Goal: Navigation & Orientation: Find specific page/section

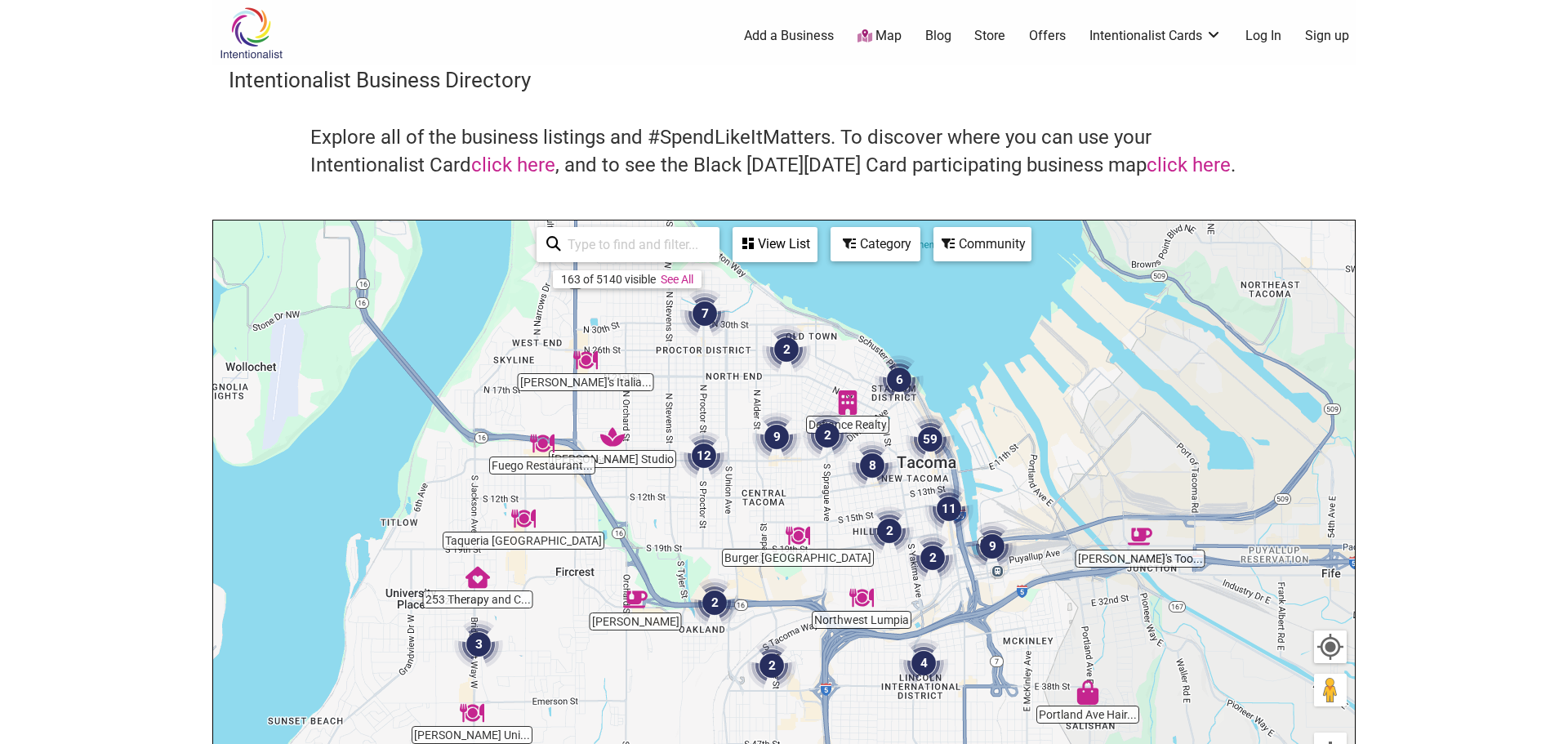
drag, startPoint x: 455, startPoint y: 448, endPoint x: 658, endPoint y: 466, distance: 203.8
click at [658, 466] on div "To navigate, press the arrow keys." at bounding box center [784, 538] width 1142 height 635
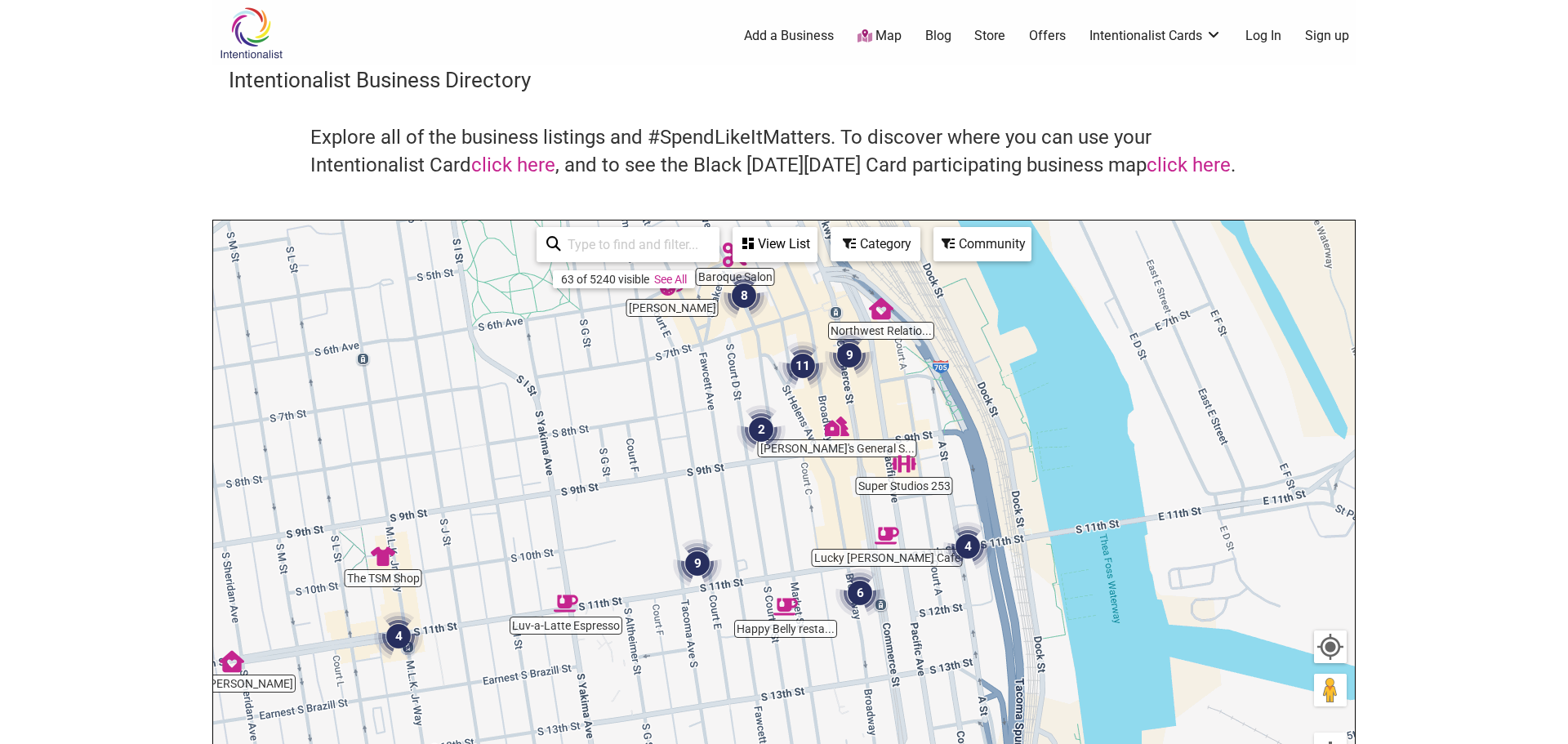
drag, startPoint x: 1018, startPoint y: 497, endPoint x: 891, endPoint y: 441, distance: 138.8
click at [894, 437] on div "To navigate, press the arrow keys." at bounding box center [784, 538] width 1142 height 635
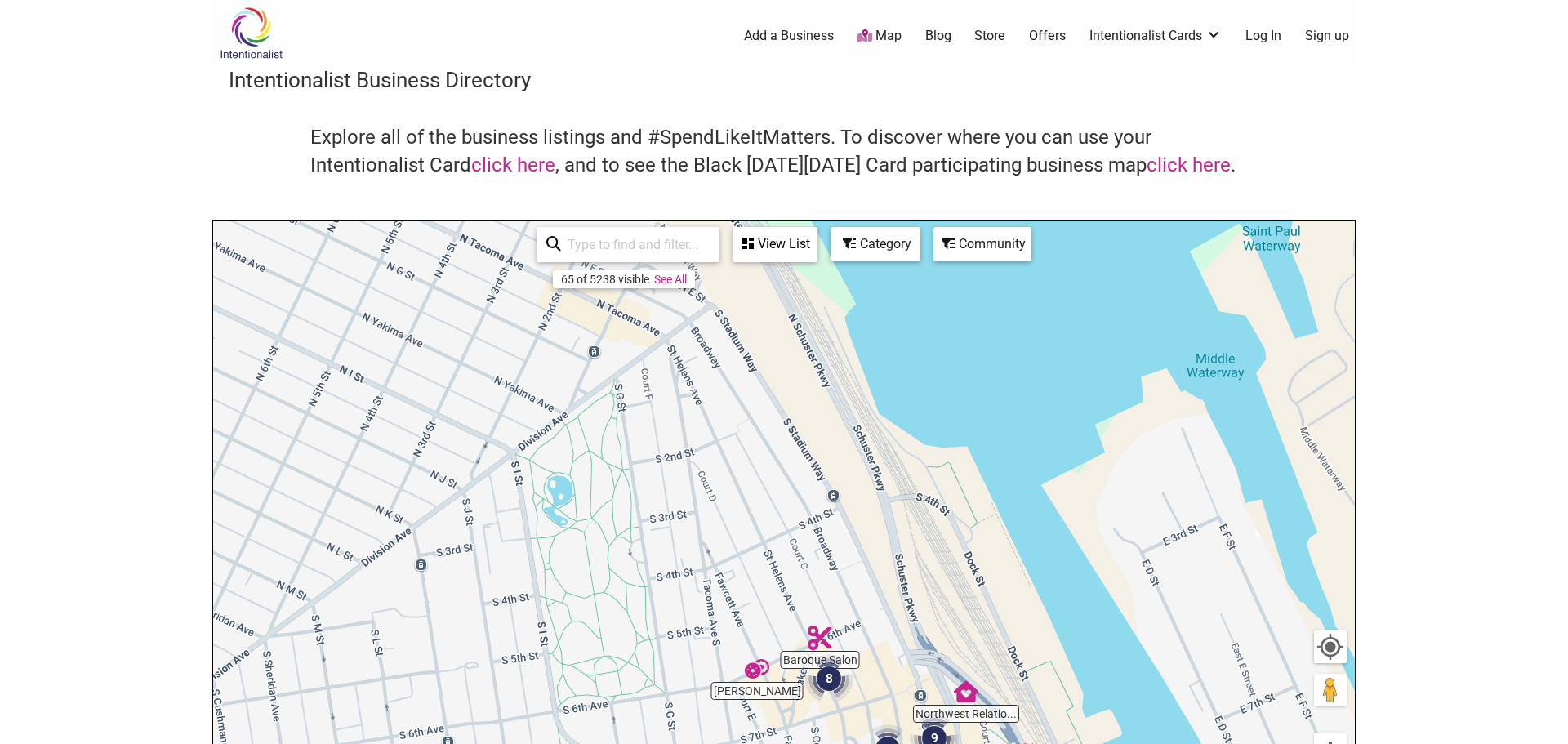
drag, startPoint x: 829, startPoint y: 303, endPoint x: 903, endPoint y: 670, distance: 374.4
click at [903, 670] on div "To navigate, press the arrow keys." at bounding box center [784, 538] width 1142 height 635
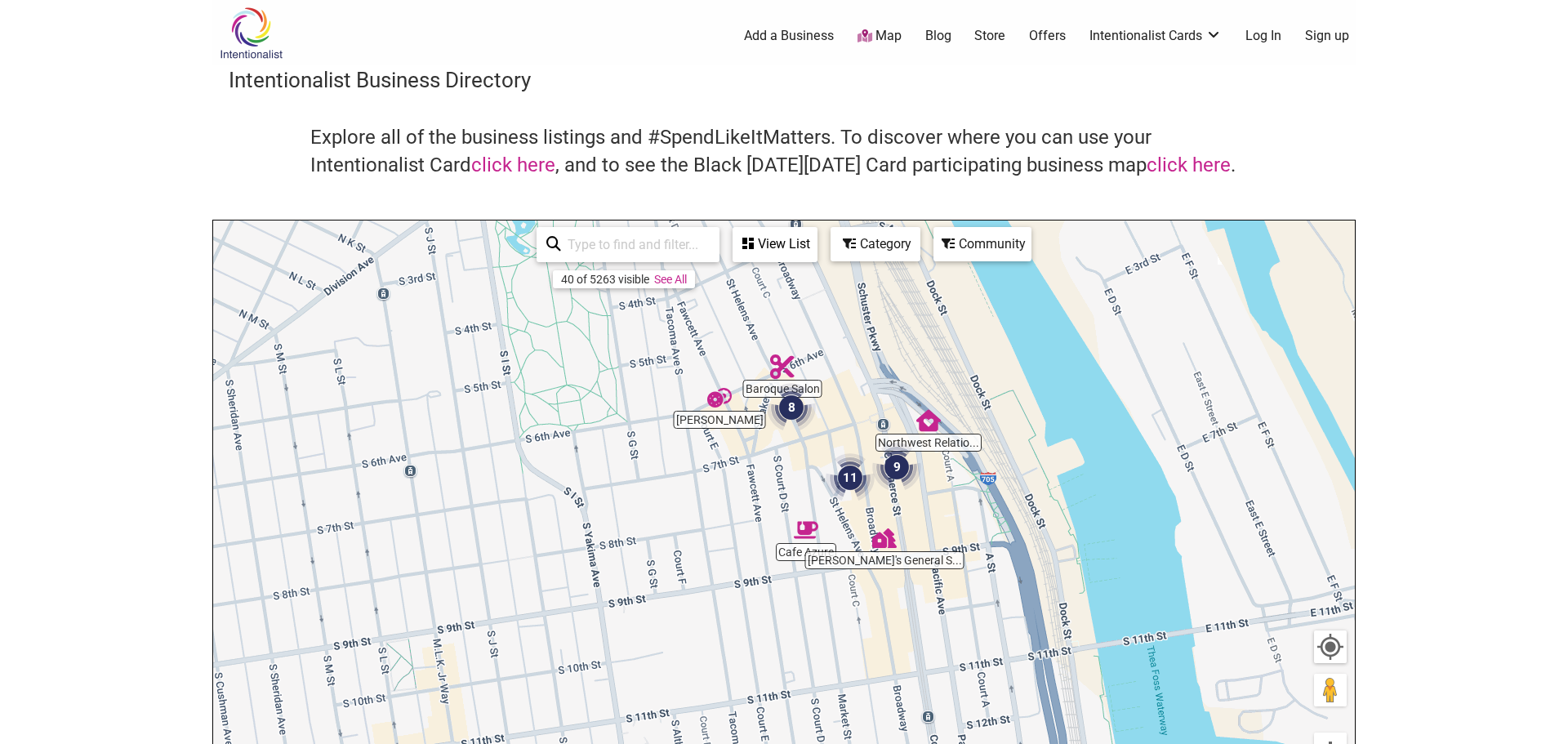
drag, startPoint x: 940, startPoint y: 571, endPoint x: 899, endPoint y: 298, distance: 276.1
click at [899, 298] on div "To navigate, press the arrow keys." at bounding box center [784, 538] width 1142 height 635
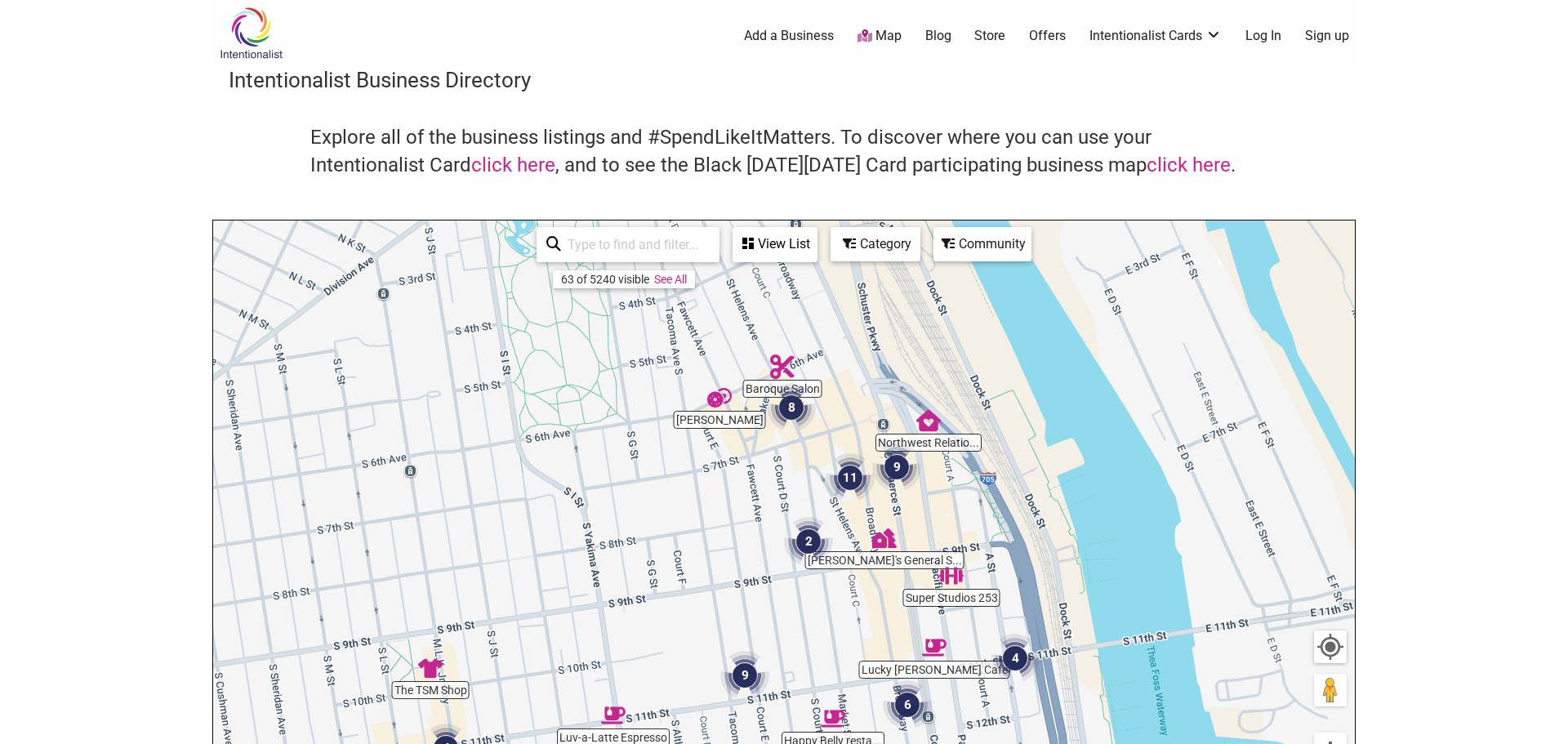
click at [853, 477] on img "11" at bounding box center [849, 477] width 62 height 62
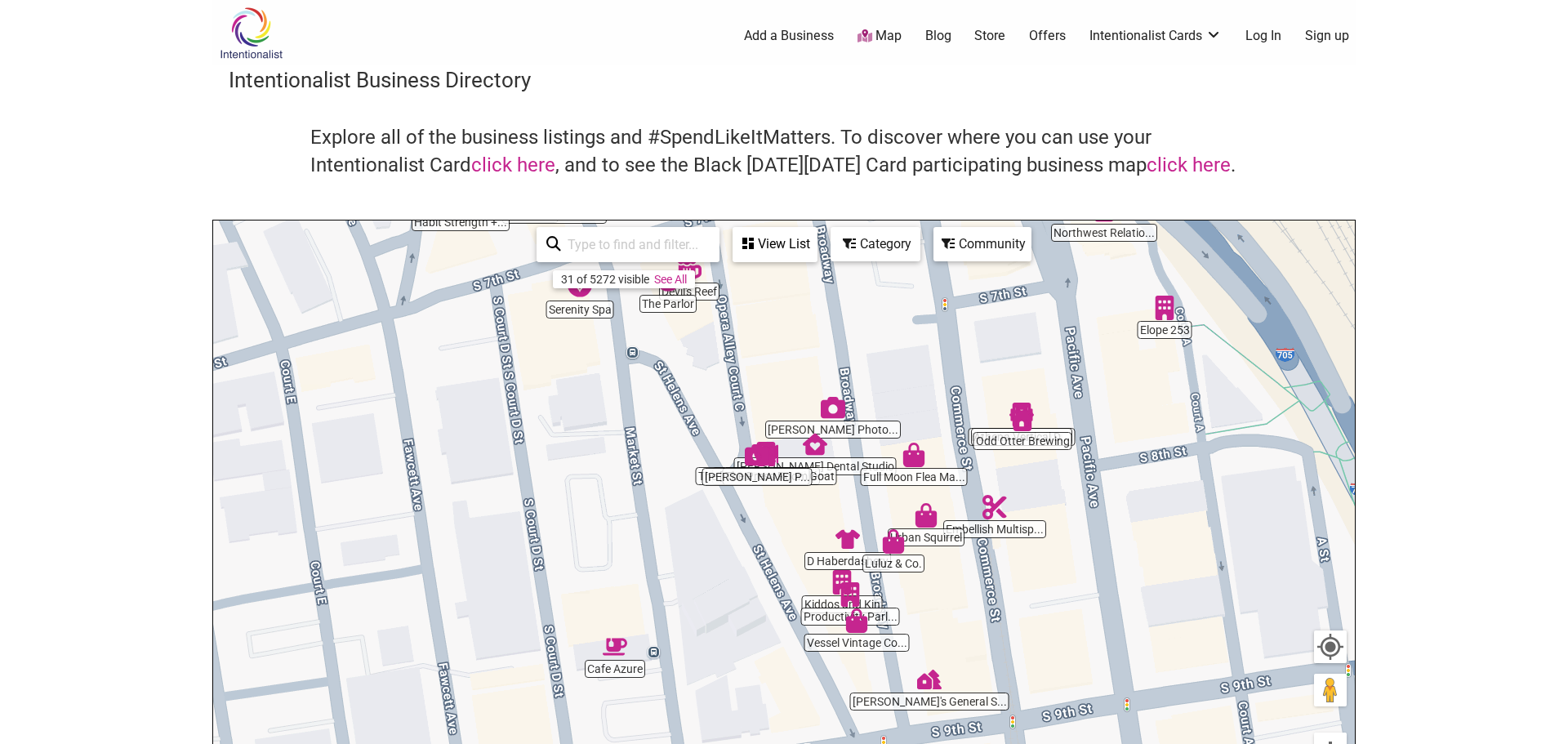
drag, startPoint x: 891, startPoint y: 416, endPoint x: 858, endPoint y: 323, distance: 98.7
click at [858, 323] on div "To navigate, press the arrow keys." at bounding box center [784, 538] width 1142 height 635
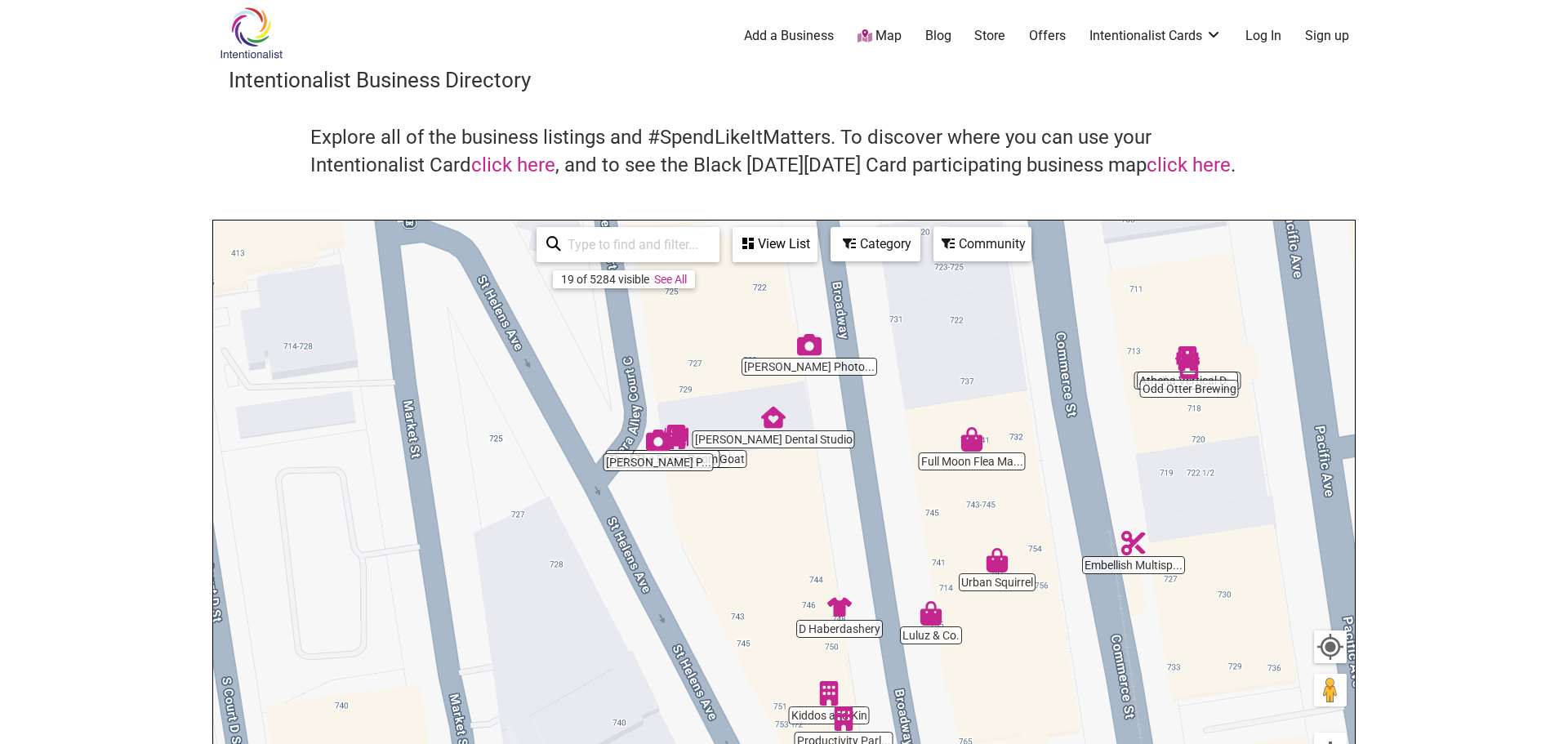
click at [977, 443] on img "Full Moon Flea Market" at bounding box center [971, 439] width 37 height 37
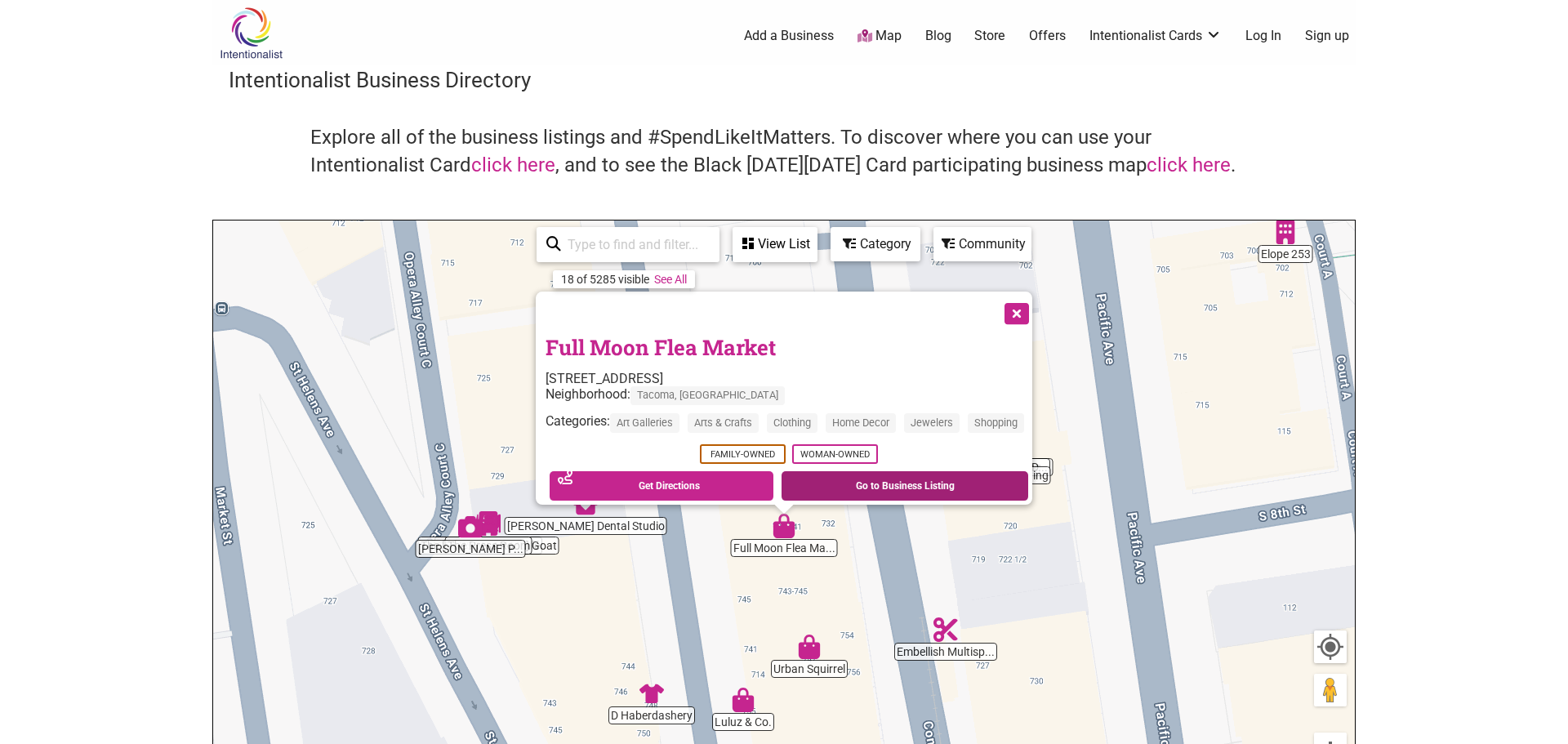
click at [987, 479] on link "Go to Business Listing" at bounding box center [905, 486] width 246 height 29
drag, startPoint x: 1452, startPoint y: 329, endPoint x: 1432, endPoint y: 251, distance: 80.5
click at [1432, 251] on body "× Menu 0 Add a Business Map Blog Store Offers Intentionalist Cards Buy Black Ca…" at bounding box center [784, 372] width 1568 height 744
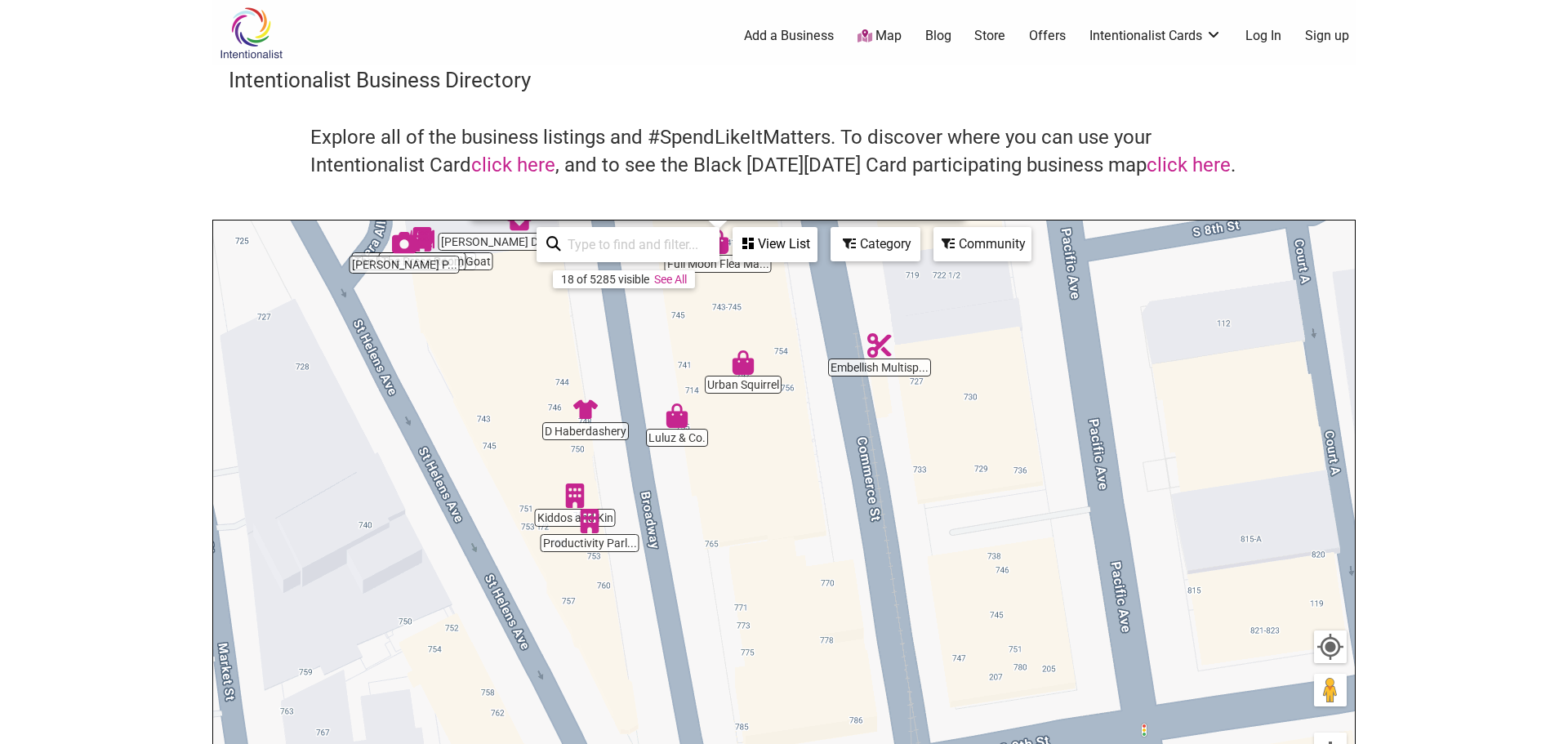
drag, startPoint x: 1132, startPoint y: 562, endPoint x: 1066, endPoint y: 275, distance: 294.5
click at [1066, 275] on div "To navigate, press the arrow keys. Full Moon Flea Market [STREET_ADDRESS] Neigh…" at bounding box center [784, 538] width 1142 height 635
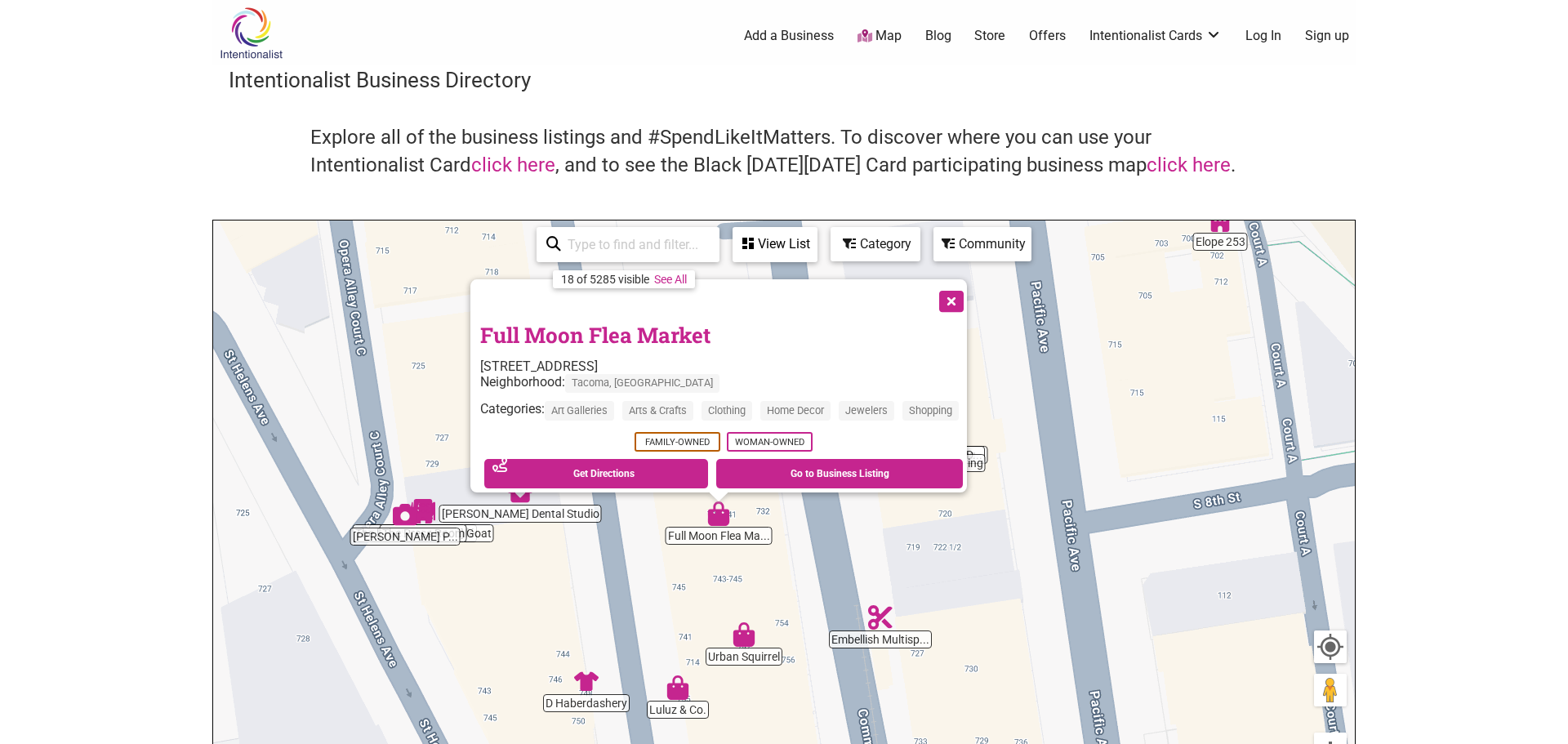
click at [959, 290] on button "Close" at bounding box center [950, 300] width 41 height 41
